Goal: Task Accomplishment & Management: Use online tool/utility

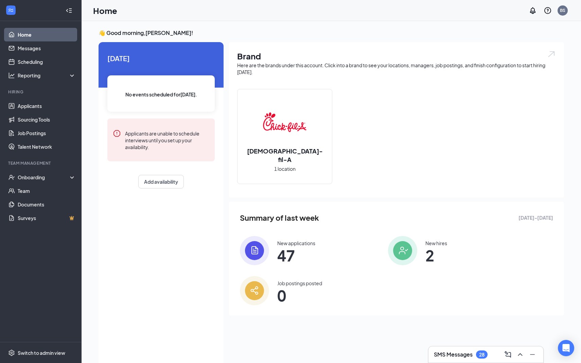
click at [283, 143] on img at bounding box center [284, 122] width 43 height 43
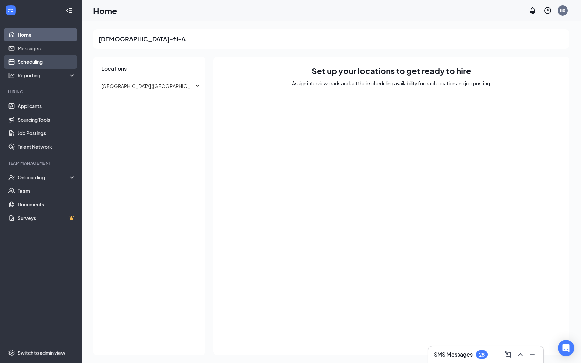
click at [31, 64] on link "Scheduling" at bounding box center [47, 62] width 58 height 14
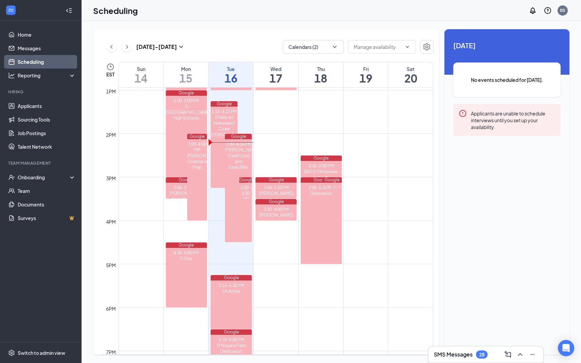
scroll to position [563, 0]
click at [340, 47] on button "Calendars (2)" at bounding box center [313, 47] width 61 height 14
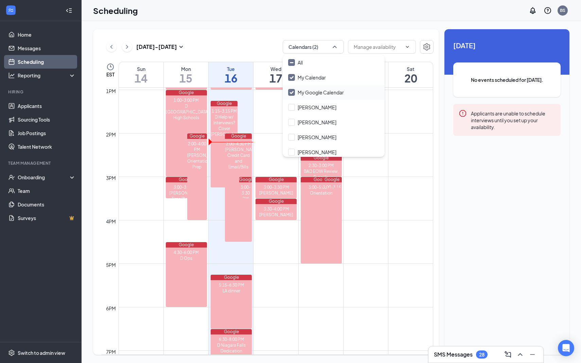
click at [300, 88] on div "My Google Calendar" at bounding box center [334, 92] width 102 height 15
checkbox input "false"
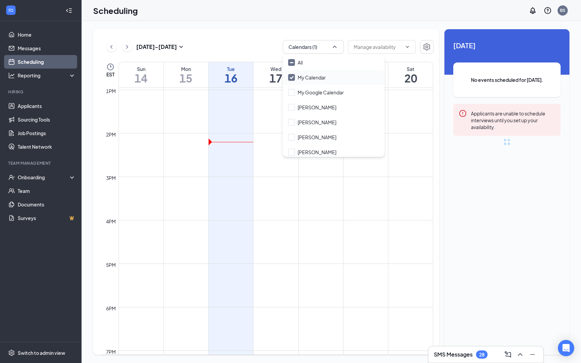
click at [300, 79] on input "My Calendar" at bounding box center [307, 77] width 38 height 7
checkbox input "true"
click at [300, 124] on input "[PERSON_NAME]" at bounding box center [312, 122] width 48 height 7
checkbox input "false"
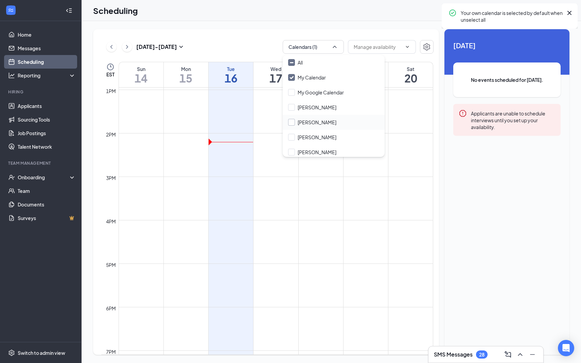
checkbox input "true"
click at [297, 107] on input "[PERSON_NAME]" at bounding box center [312, 107] width 48 height 7
checkbox input "true"
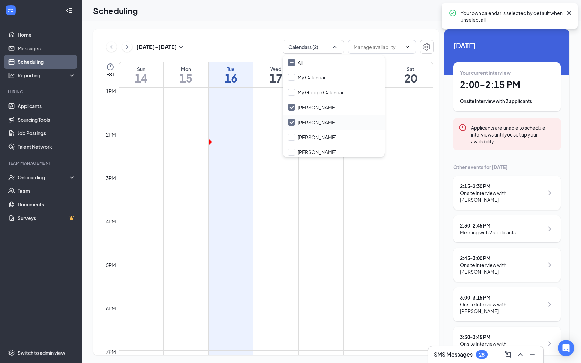
click at [290, 122] on input "[PERSON_NAME]" at bounding box center [312, 122] width 48 height 7
checkbox input "false"
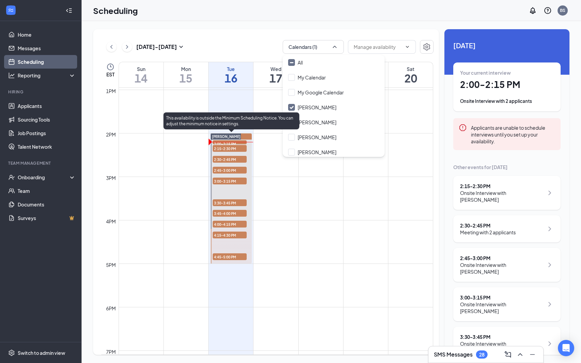
click at [233, 142] on span "2:00-2:15 PM" at bounding box center [230, 143] width 34 height 7
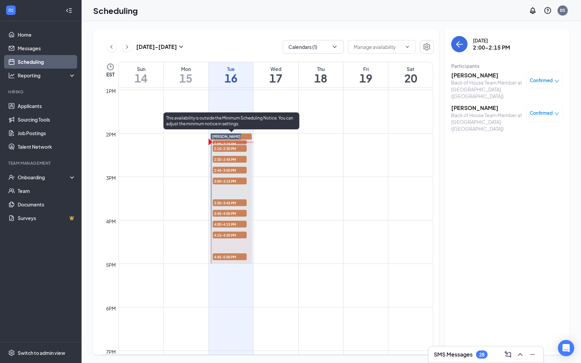
click at [232, 150] on span "2:15-2:30 PM" at bounding box center [230, 148] width 34 height 7
click at [228, 168] on span "2:45-3:00 PM" at bounding box center [230, 170] width 34 height 7
click at [228, 178] on span "3:00-3:15 PM" at bounding box center [230, 181] width 34 height 7
click at [228, 171] on span "2:45-3:00 PM" at bounding box center [230, 170] width 34 height 7
click at [230, 161] on span "2:30-2:45 PM" at bounding box center [230, 159] width 34 height 7
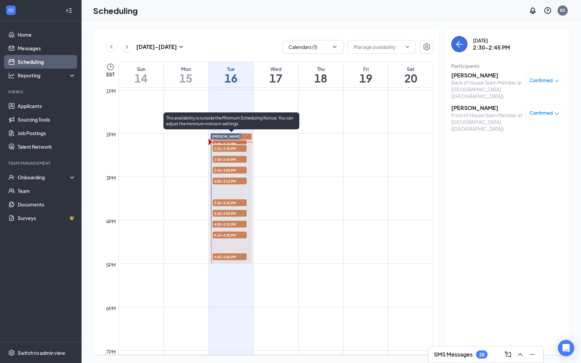
click at [228, 200] on span "3:30-3:45 PM" at bounding box center [230, 202] width 34 height 7
click at [226, 211] on span "3:45-4:00 PM" at bounding box center [230, 213] width 34 height 7
click at [228, 224] on span "4:00-4:15 PM" at bounding box center [230, 224] width 34 height 7
click at [231, 236] on span "4:15-4:30 PM" at bounding box center [230, 235] width 34 height 7
click at [233, 256] on span "4:45-5:00 PM" at bounding box center [230, 256] width 34 height 7
